Goal: Transaction & Acquisition: Book appointment/travel/reservation

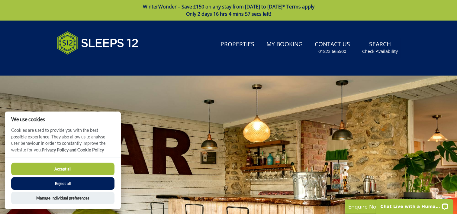
click at [68, 167] on button "Accept all" at bounding box center [62, 168] width 103 height 13
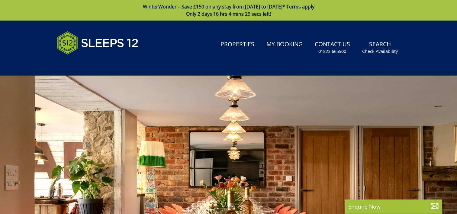
click at [325, 105] on div at bounding box center [228, 180] width 457 height 211
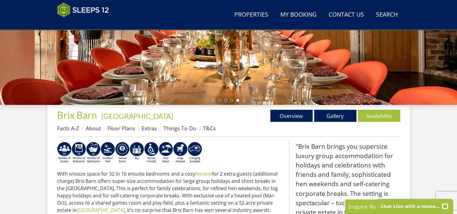
scroll to position [164, 0]
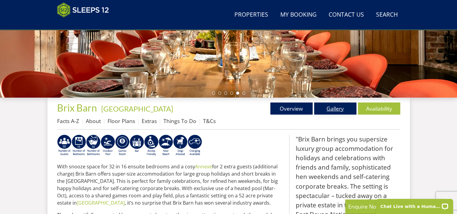
click at [338, 104] on link "Gallery" at bounding box center [335, 108] width 42 height 12
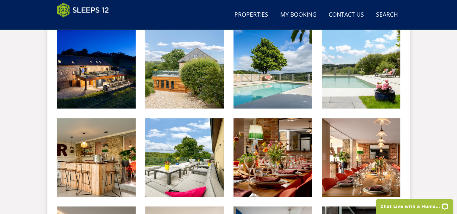
scroll to position [272, 0]
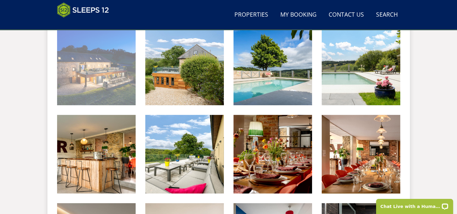
click at [120, 74] on img at bounding box center [96, 66] width 79 height 79
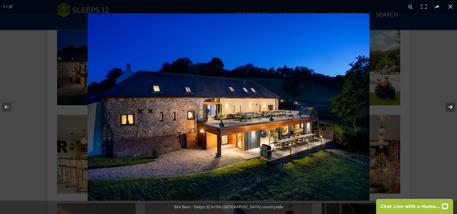
click at [451, 106] on button at bounding box center [446, 107] width 21 height 30
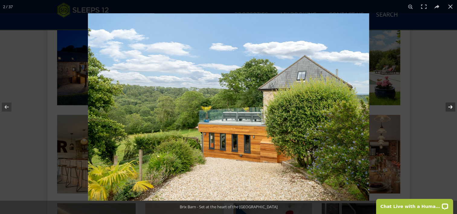
click at [451, 106] on button at bounding box center [446, 107] width 21 height 30
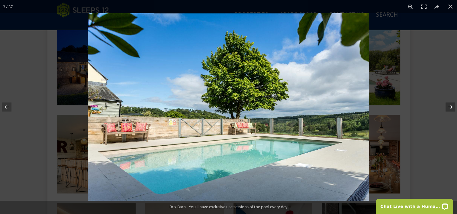
click at [451, 106] on button at bounding box center [446, 107] width 21 height 30
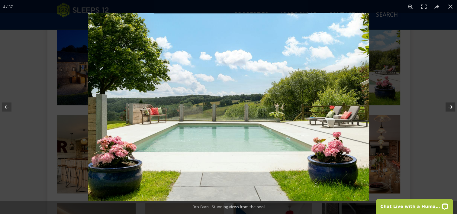
click at [451, 106] on button at bounding box center [446, 107] width 21 height 30
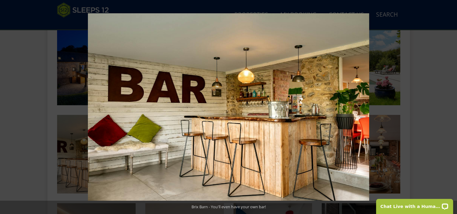
click at [451, 106] on button at bounding box center [446, 107] width 21 height 30
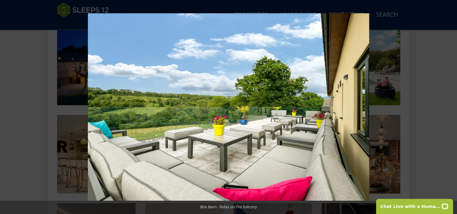
click at [451, 106] on button at bounding box center [446, 107] width 21 height 30
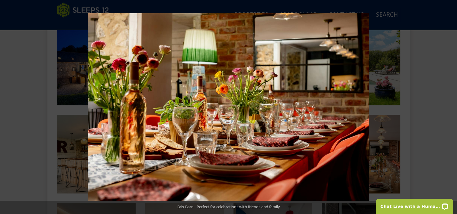
click at [451, 106] on button at bounding box center [446, 107] width 21 height 30
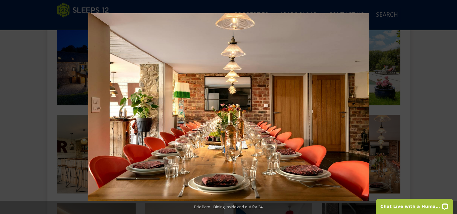
click at [451, 106] on button at bounding box center [446, 107] width 21 height 30
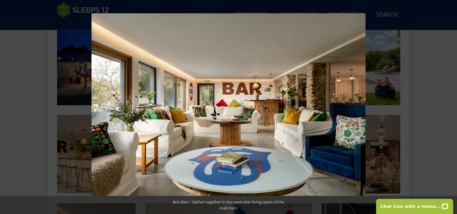
click at [451, 106] on button at bounding box center [446, 107] width 21 height 30
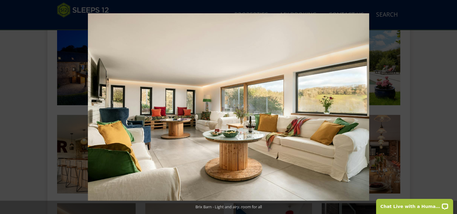
click at [451, 106] on button at bounding box center [446, 107] width 21 height 30
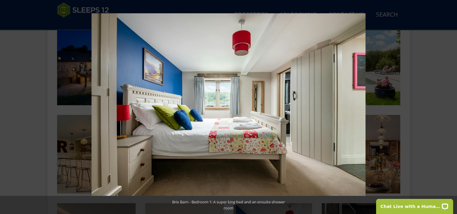
click at [451, 106] on button at bounding box center [446, 107] width 21 height 30
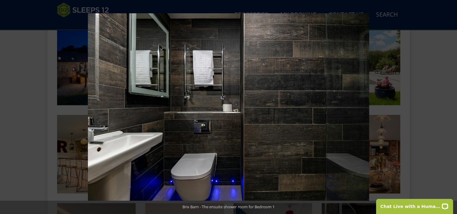
click at [451, 106] on button at bounding box center [446, 107] width 21 height 30
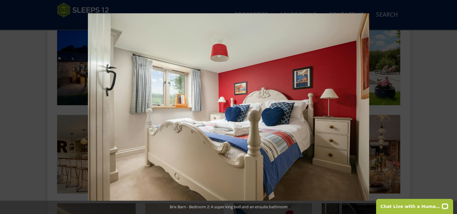
click at [451, 106] on button at bounding box center [446, 107] width 21 height 30
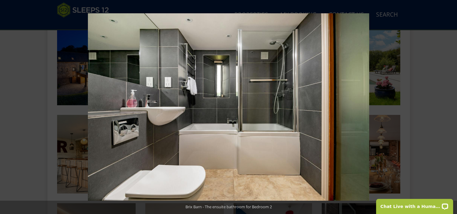
scroll to position [164, 0]
